Goal: Information Seeking & Learning: Learn about a topic

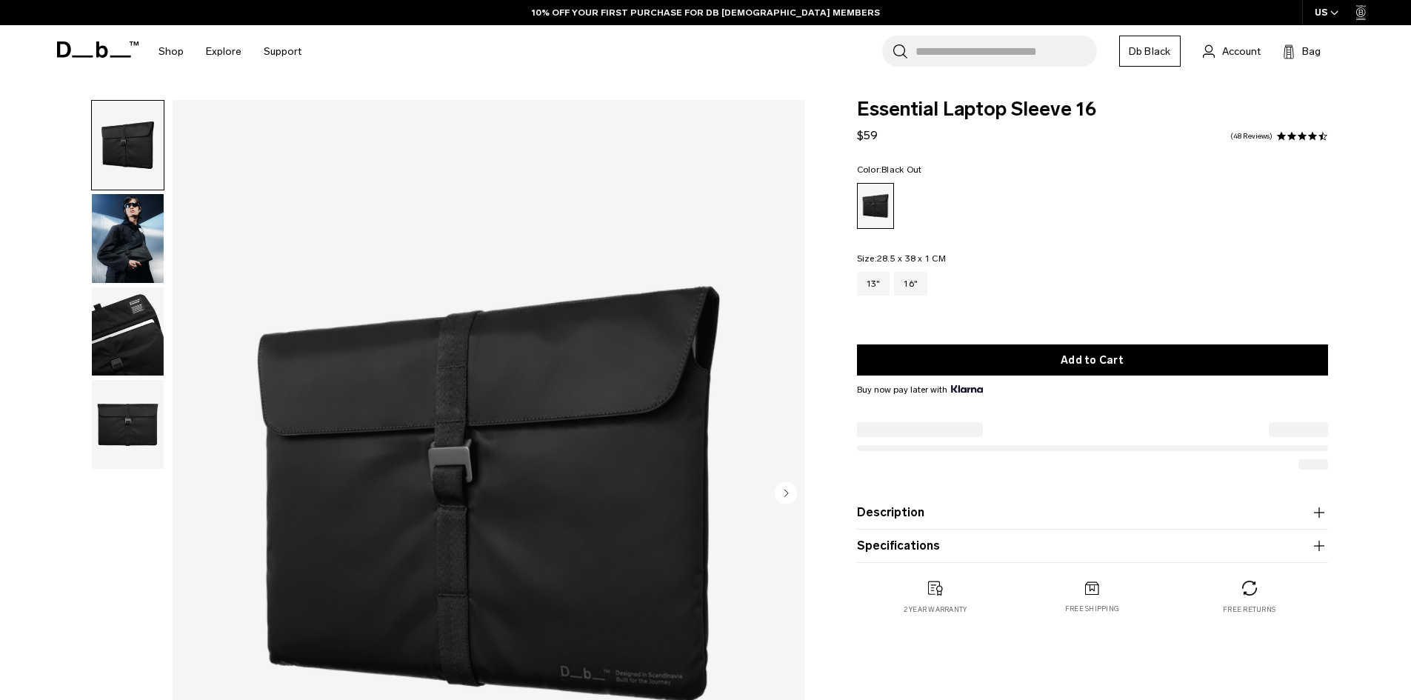
click at [138, 237] on img "button" at bounding box center [128, 238] width 72 height 89
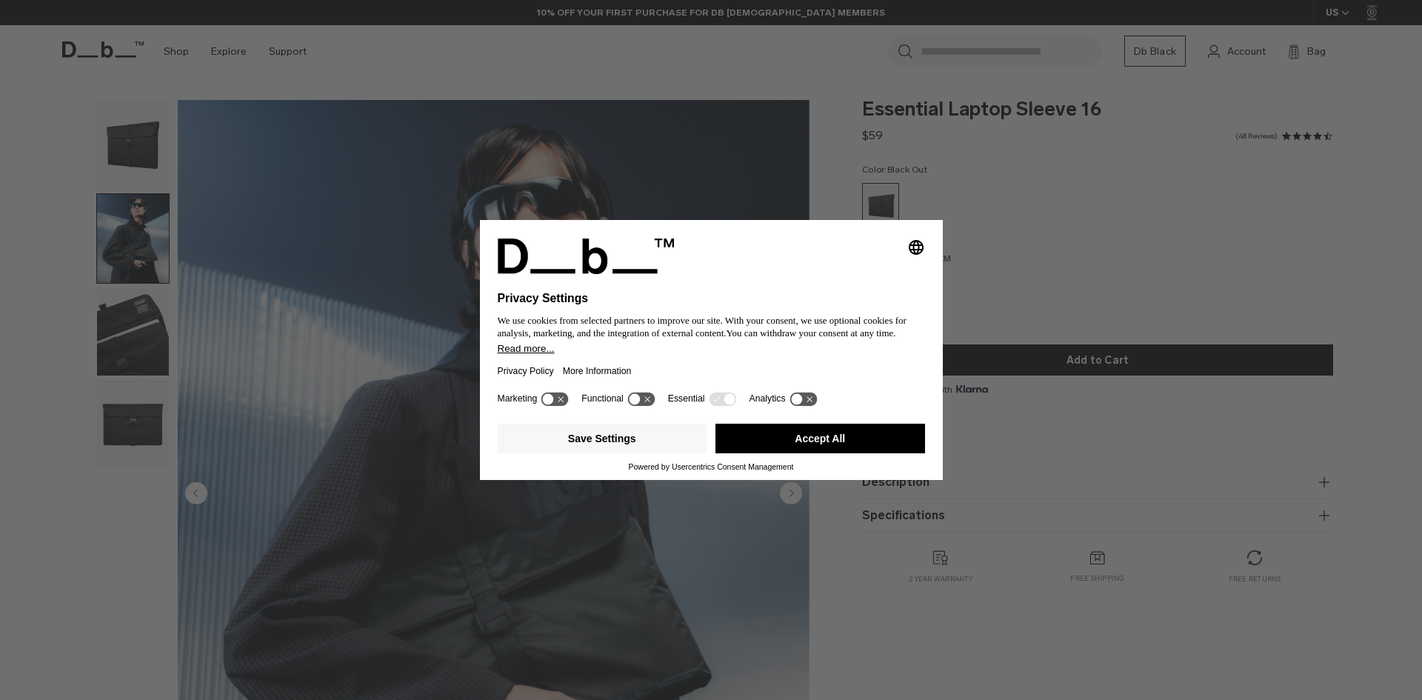
click at [148, 347] on div "Selecting an option will immediately change the language Privacy Settings We us…" at bounding box center [711, 350] width 1422 height 700
click at [1047, 189] on div "Selecting an option will immediately change the language Privacy Settings We us…" at bounding box center [711, 350] width 1422 height 700
click at [284, 336] on div "Selecting an option will immediately change the language Privacy Settings We us…" at bounding box center [711, 350] width 1422 height 700
click at [767, 439] on button "Accept All" at bounding box center [820, 439] width 210 height 30
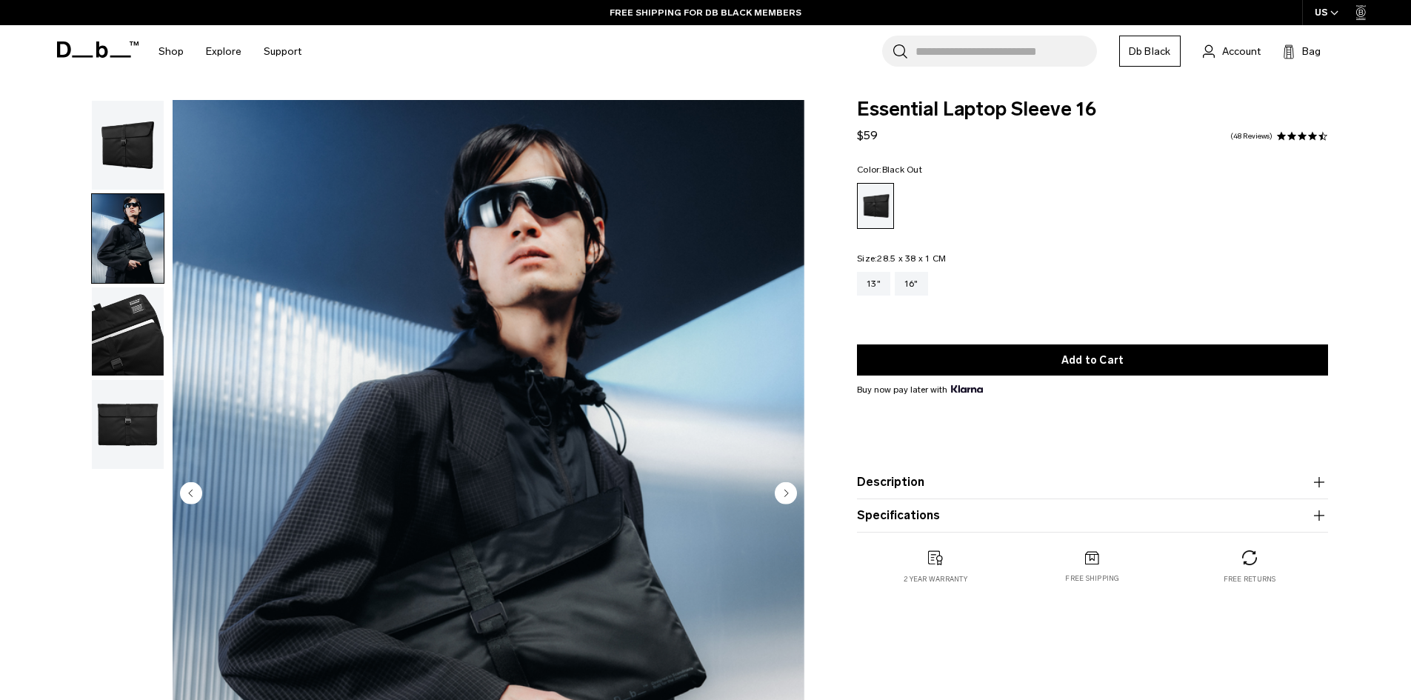
click at [138, 330] on img "button" at bounding box center [128, 331] width 72 height 89
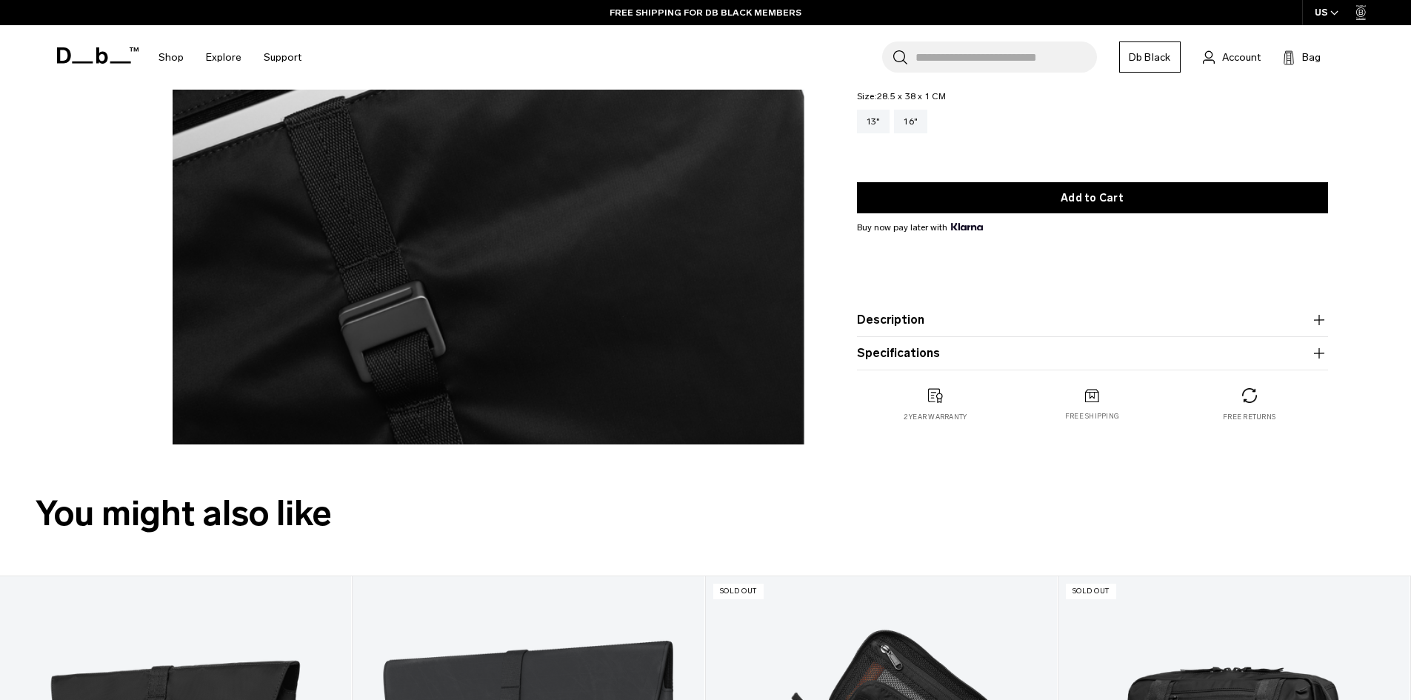
scroll to position [222, 0]
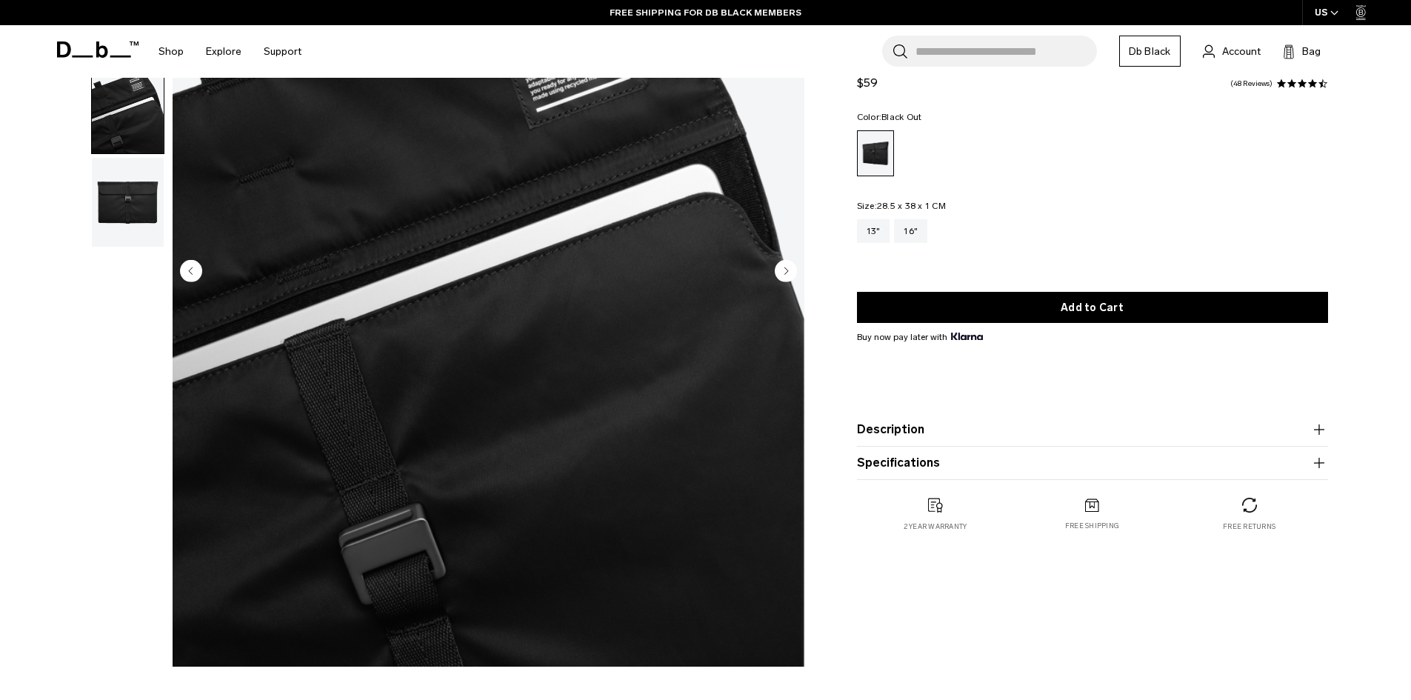
click at [118, 196] on img "button" at bounding box center [128, 202] width 72 height 89
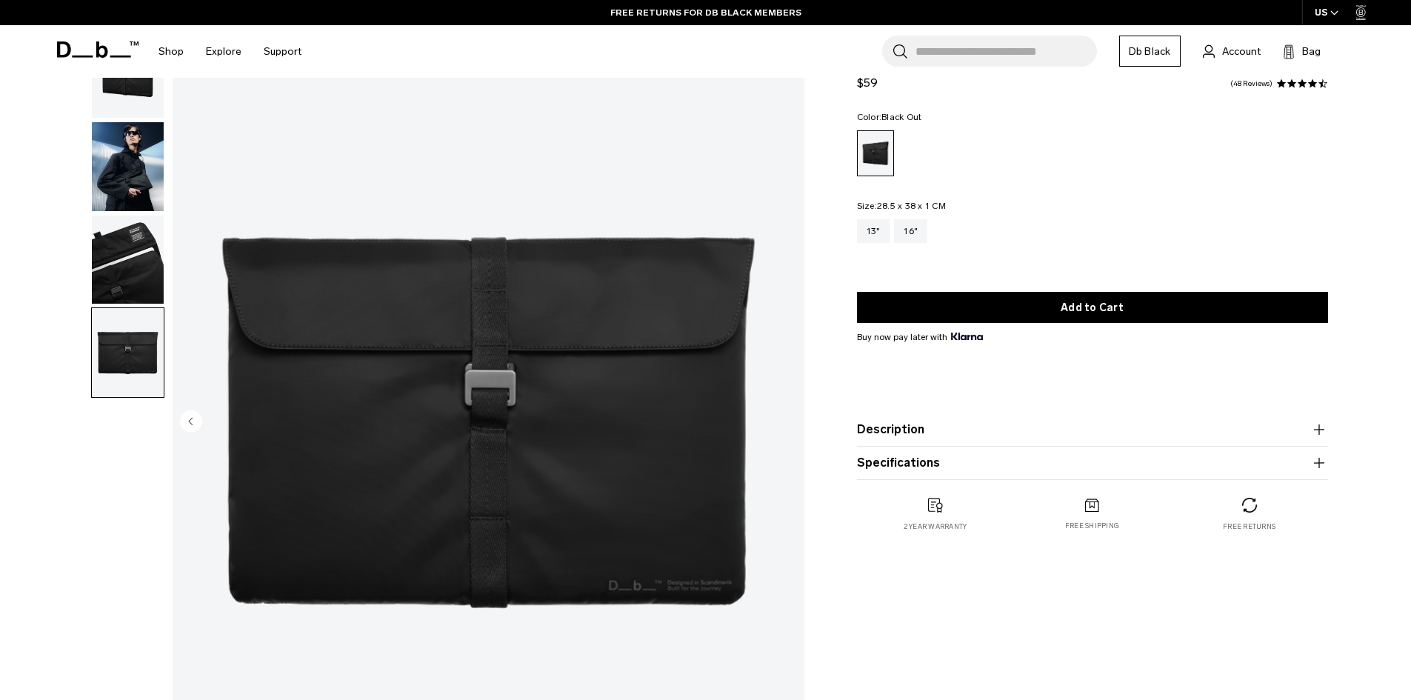
scroll to position [0, 0]
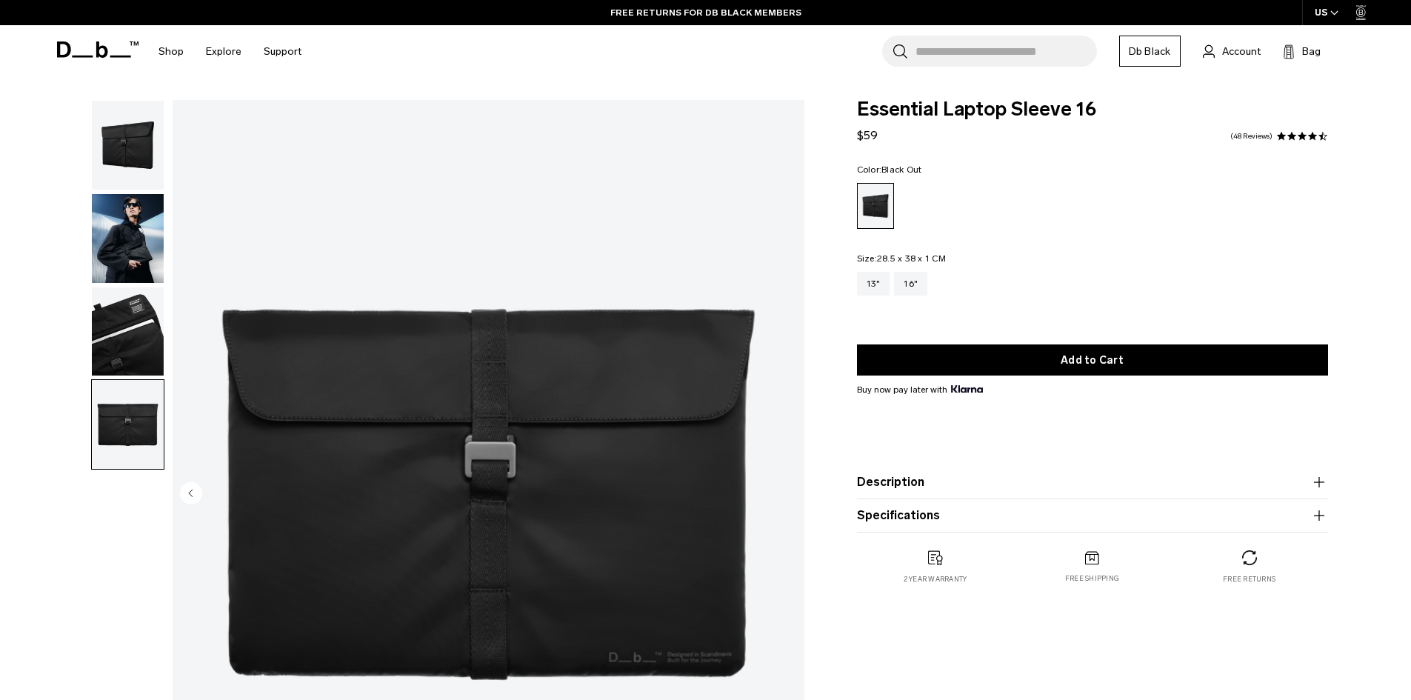
click at [1306, 137] on span at bounding box center [1302, 136] width 10 height 10
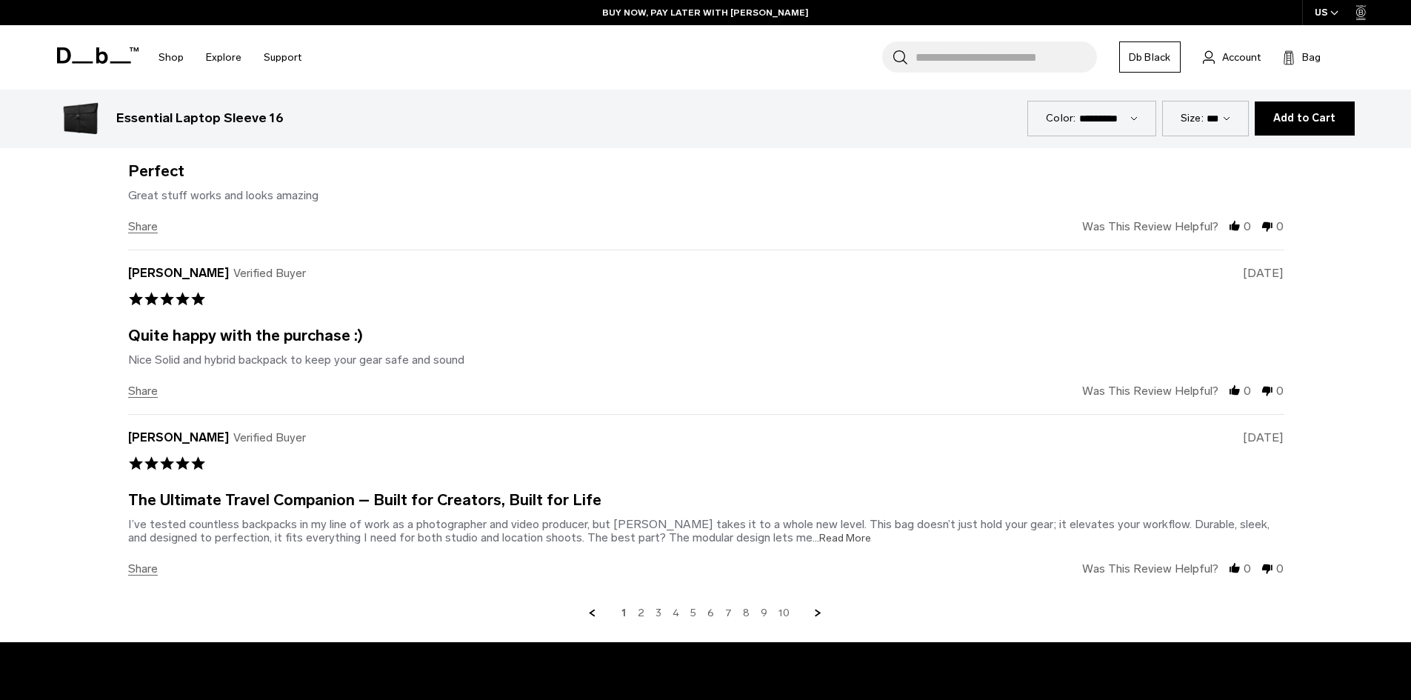
scroll to position [3851, 0]
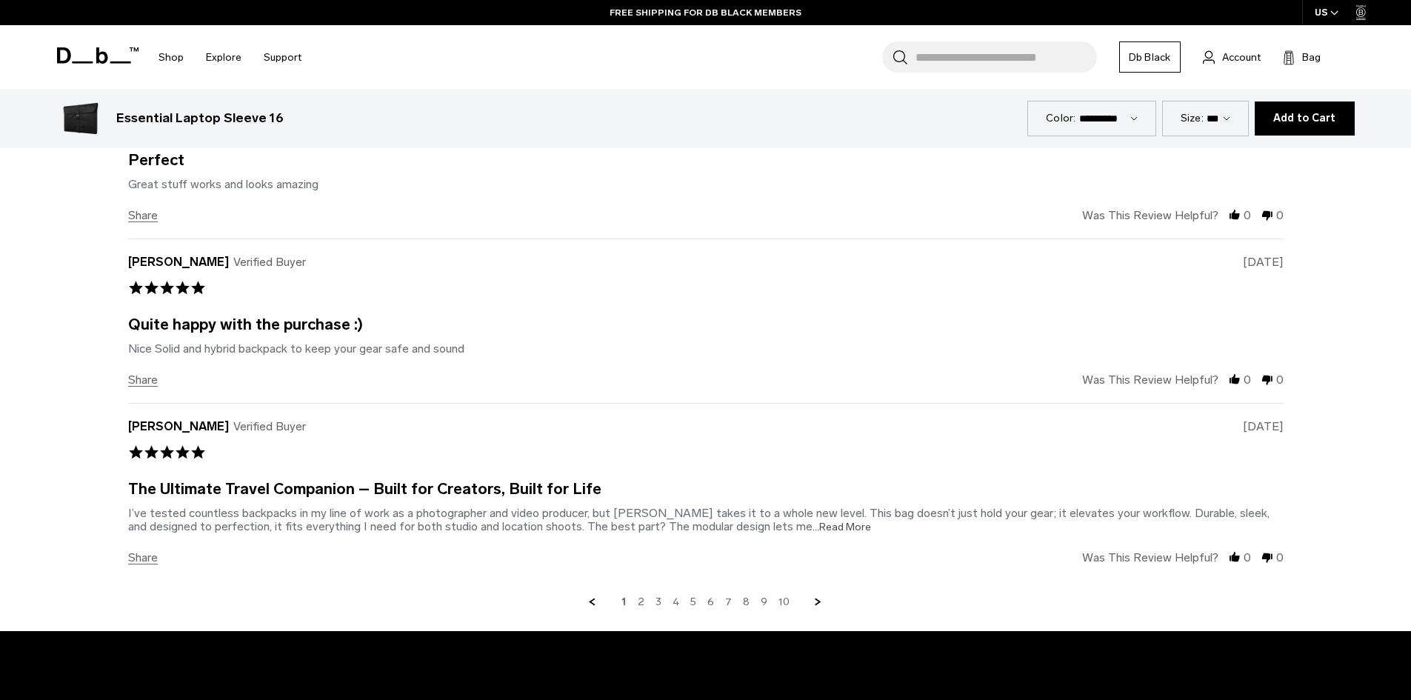
click at [815, 526] on span "...Read More" at bounding box center [841, 527] width 59 height 13
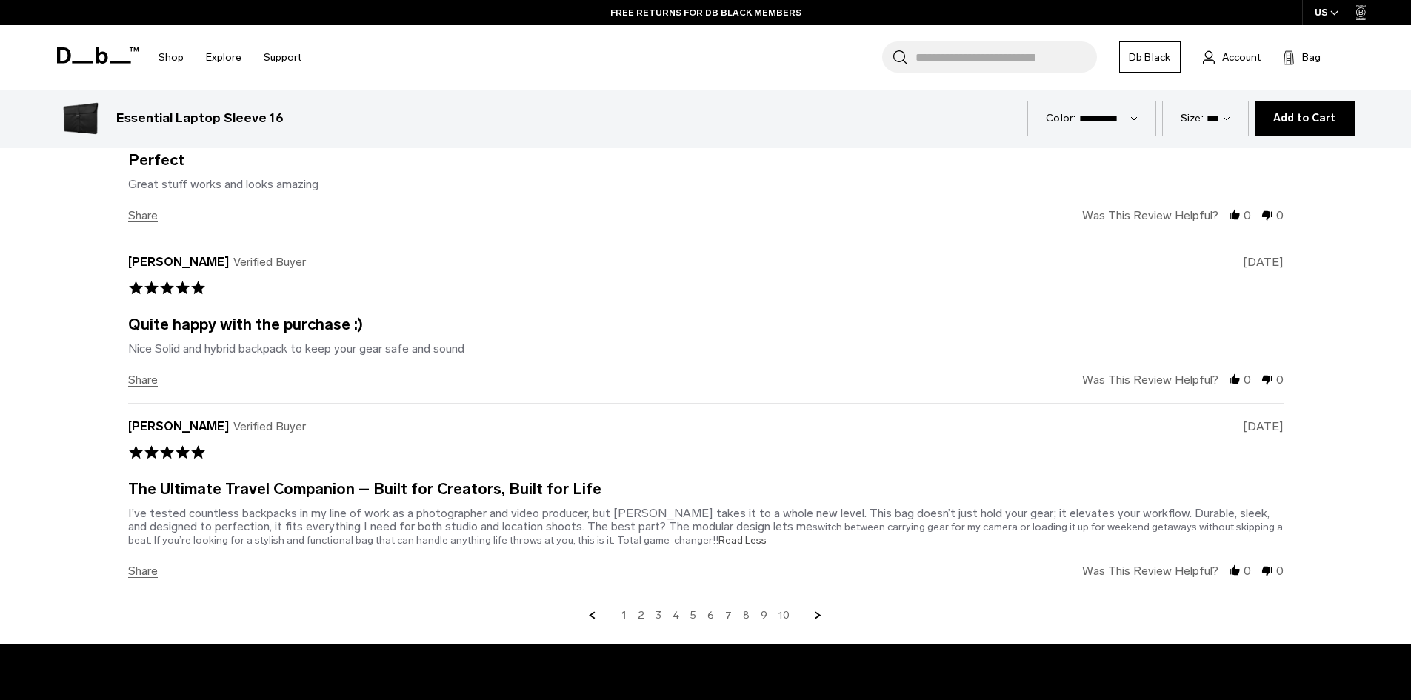
scroll to position [3925, 0]
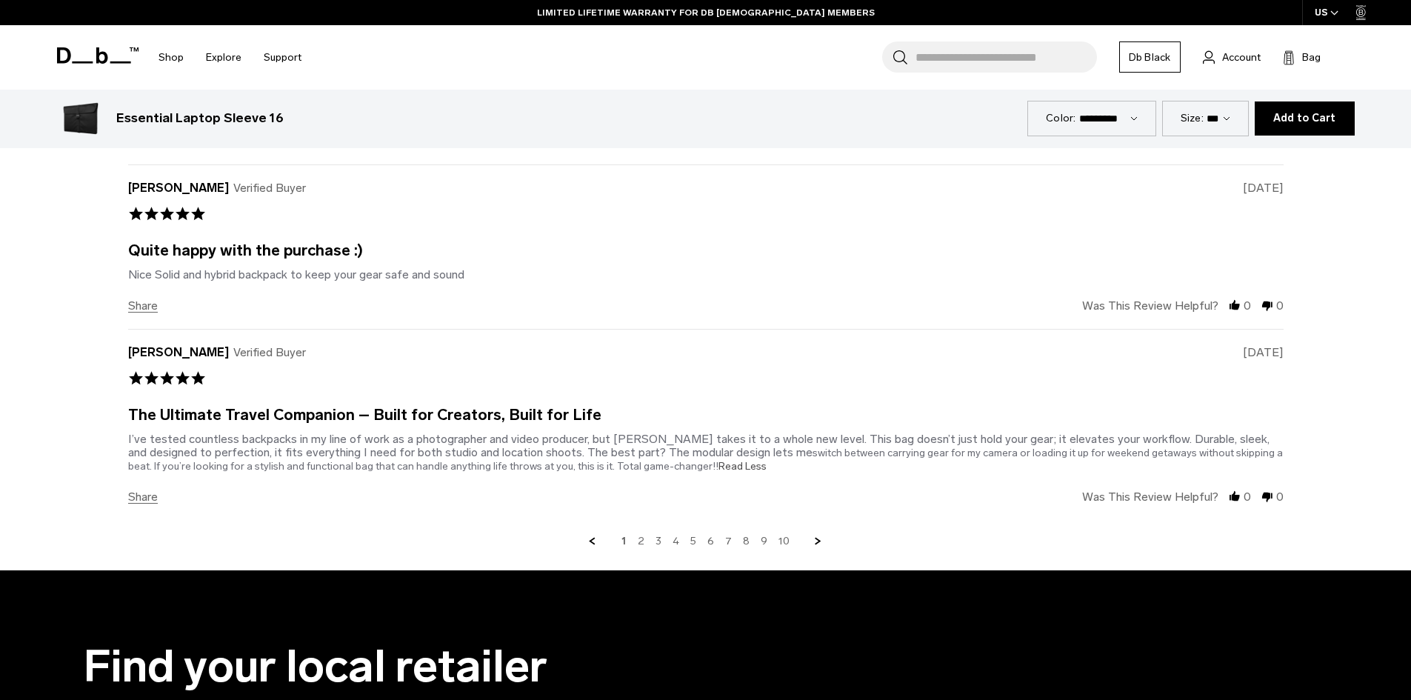
click at [642, 544] on link "2" at bounding box center [641, 541] width 7 height 13
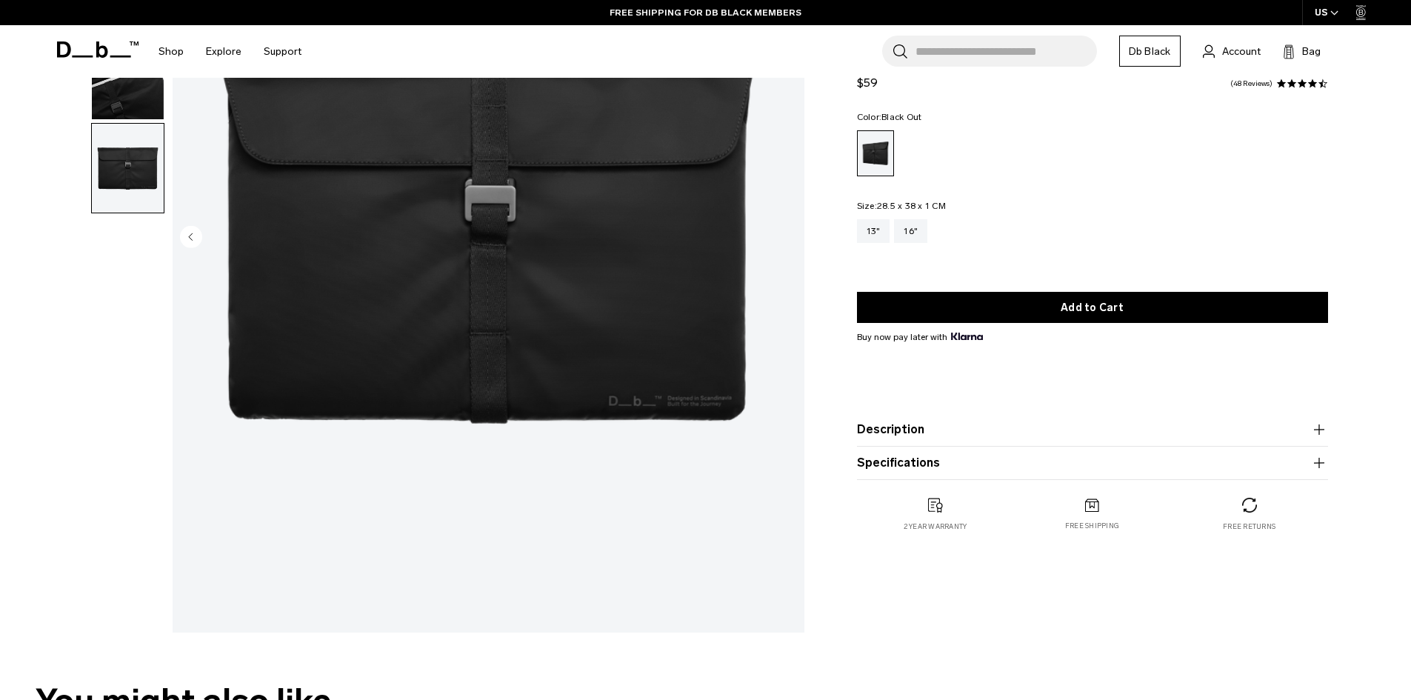
scroll to position [34, 0]
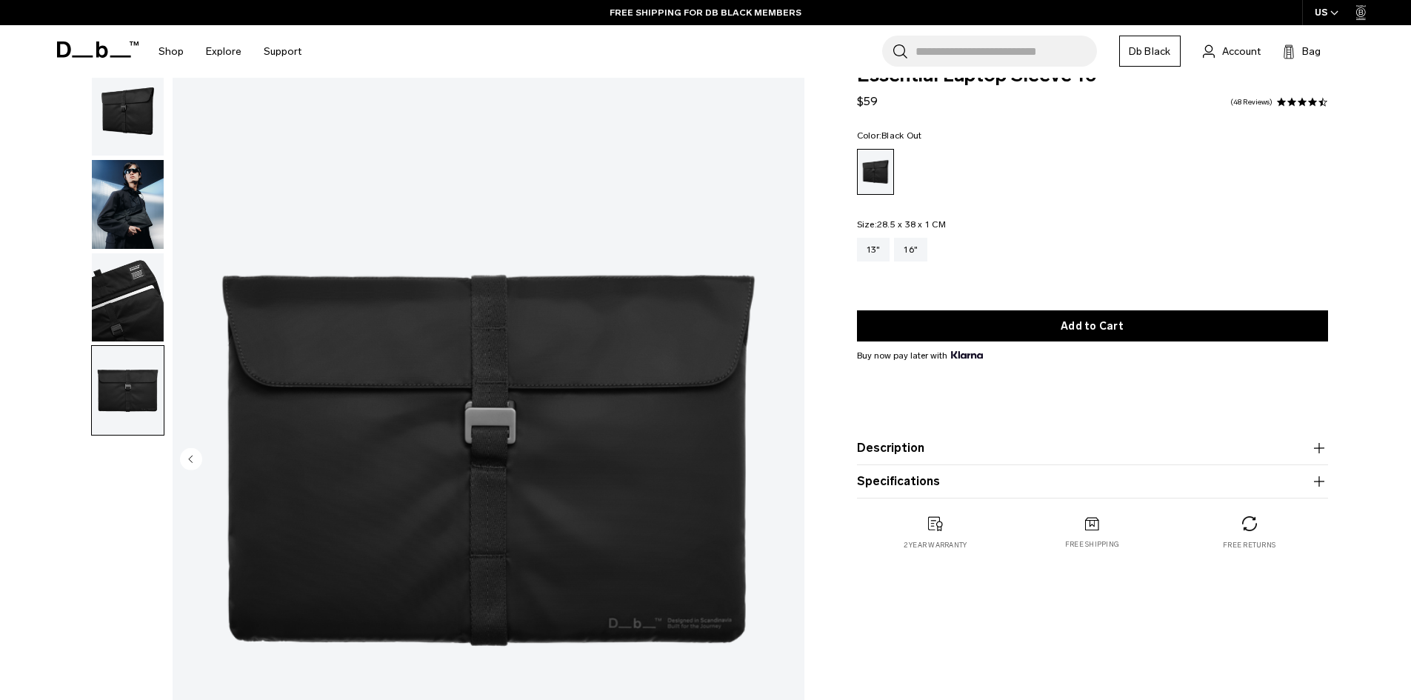
click at [136, 298] on img "button" at bounding box center [128, 297] width 72 height 89
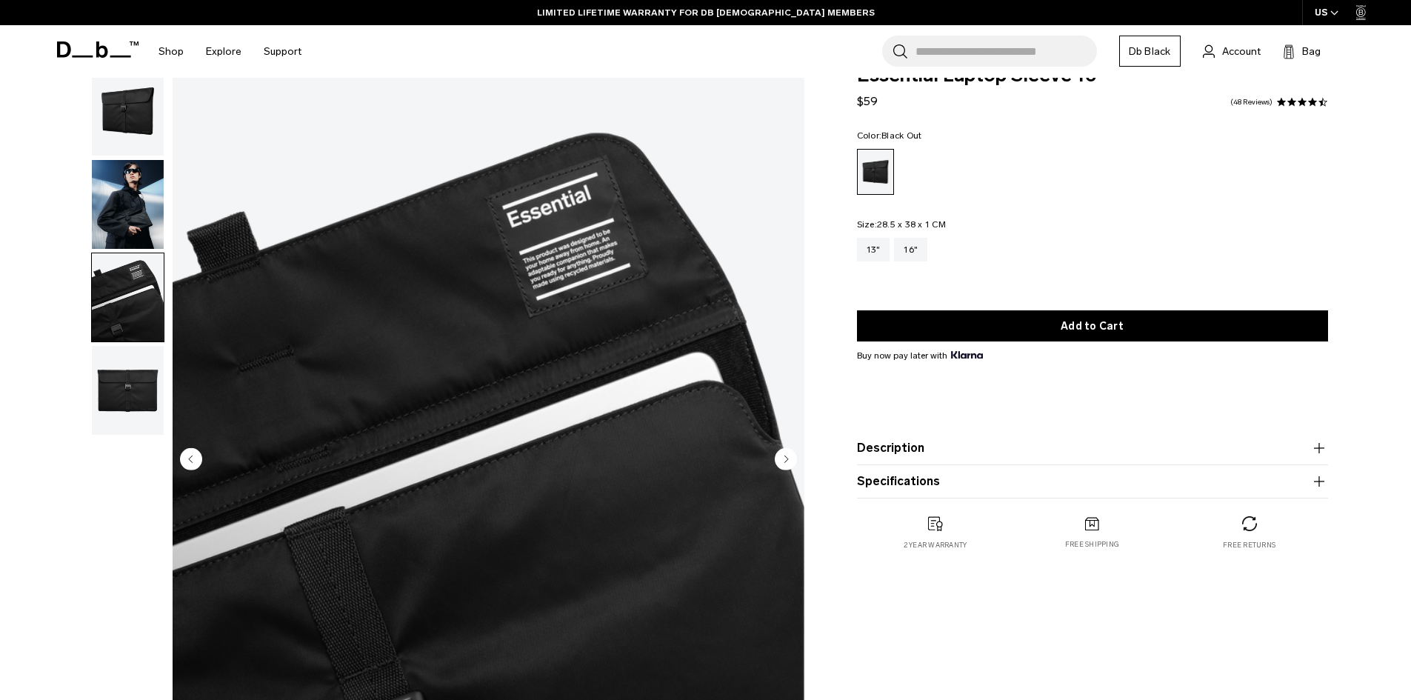
click at [118, 387] on img "button" at bounding box center [128, 390] width 72 height 89
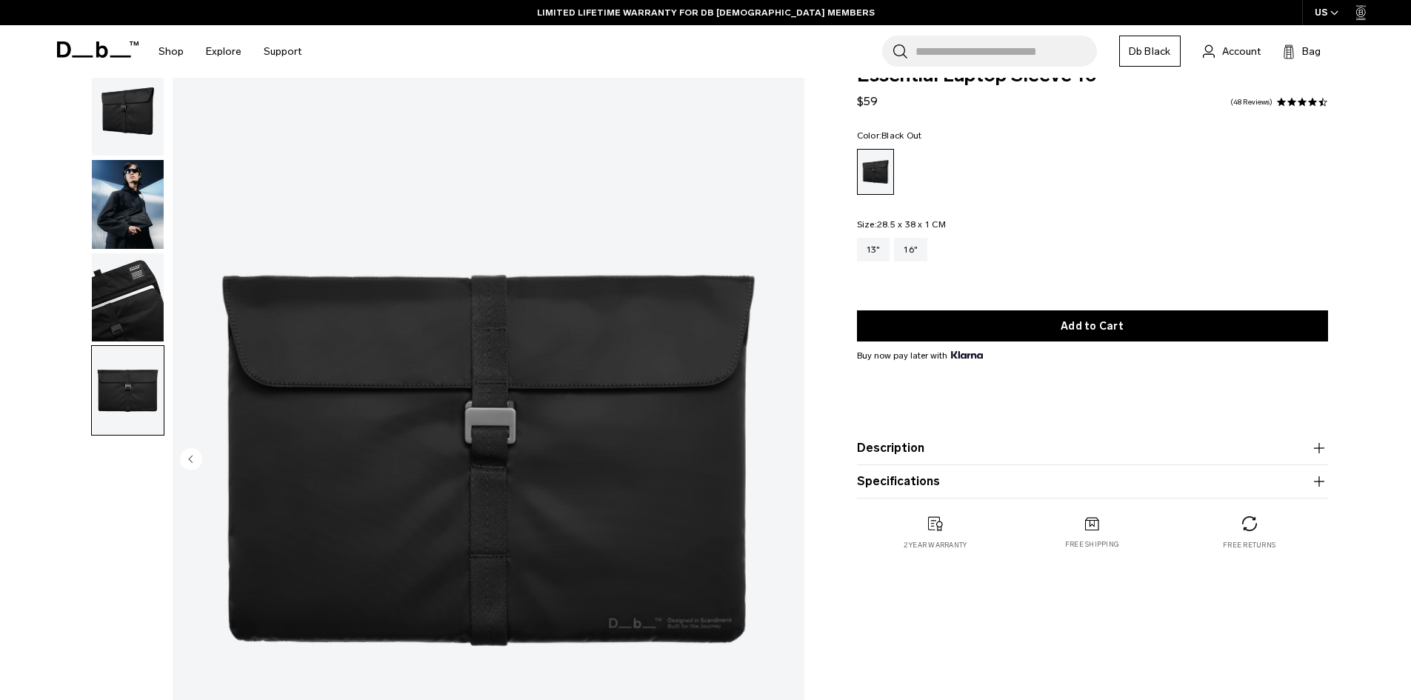
click at [121, 113] on img "button" at bounding box center [128, 111] width 72 height 89
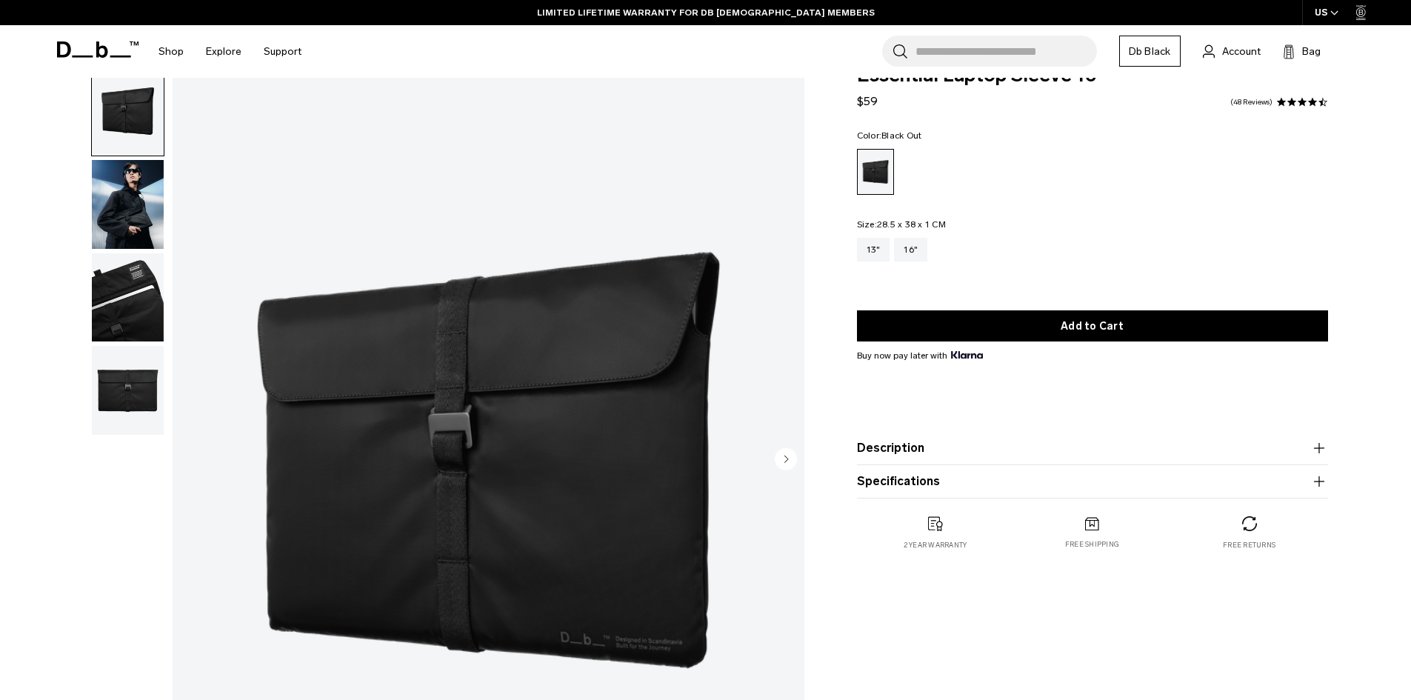
click at [147, 209] on img "button" at bounding box center [128, 204] width 72 height 89
